Goal: Information Seeking & Learning: Learn about a topic

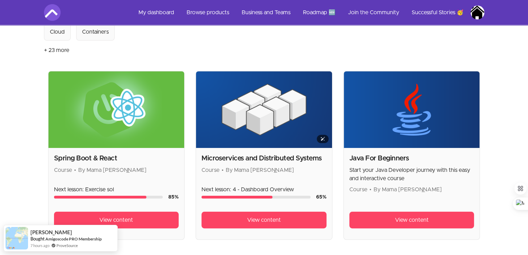
click at [302, 142] on img at bounding box center [264, 109] width 136 height 77
click at [302, 147] on img at bounding box center [264, 109] width 136 height 77
click at [298, 157] on h2 "Microservices and Distributed Systems" at bounding box center [264, 158] width 125 height 10
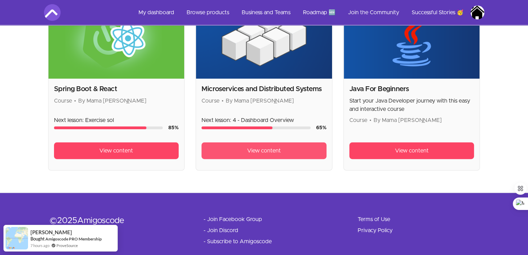
click at [302, 149] on link "View content" at bounding box center [264, 150] width 125 height 17
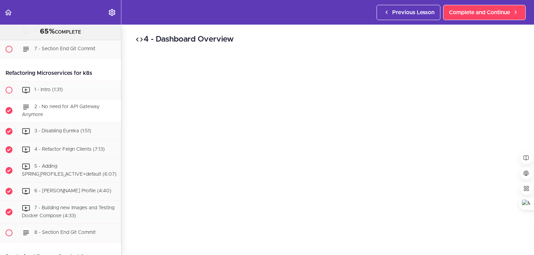
scroll to position [2581, 0]
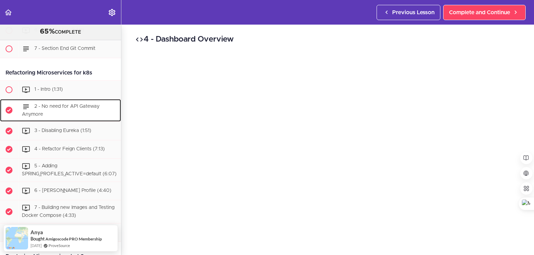
click at [88, 117] on span "2 - No need for API Gateway Anymore" at bounding box center [61, 110] width 78 height 13
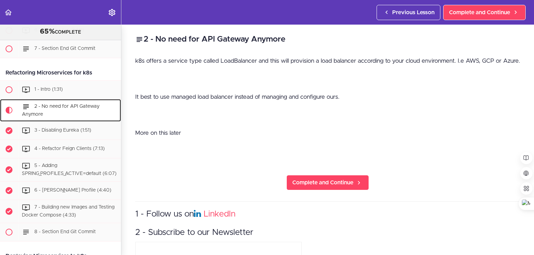
scroll to position [2663, 0]
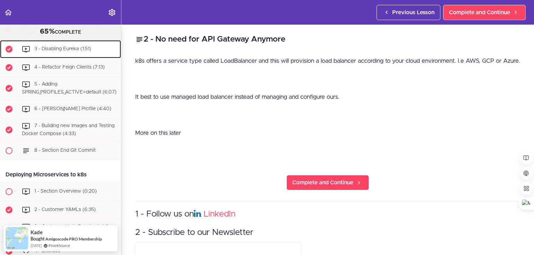
click at [70, 52] on span "3 - Disabling Eureka (1:51)" at bounding box center [62, 49] width 57 height 5
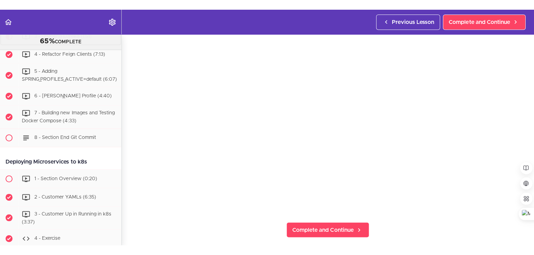
scroll to position [36, 0]
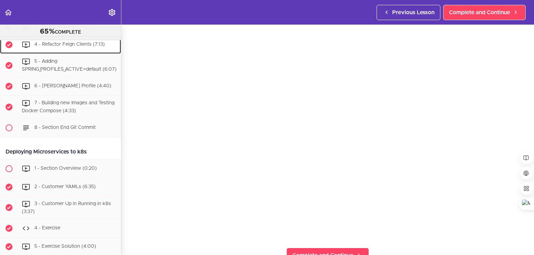
click at [42, 47] on span "4 - Refactor Feign Clients (7:13)" at bounding box center [69, 44] width 70 height 5
